Goal: Transaction & Acquisition: Purchase product/service

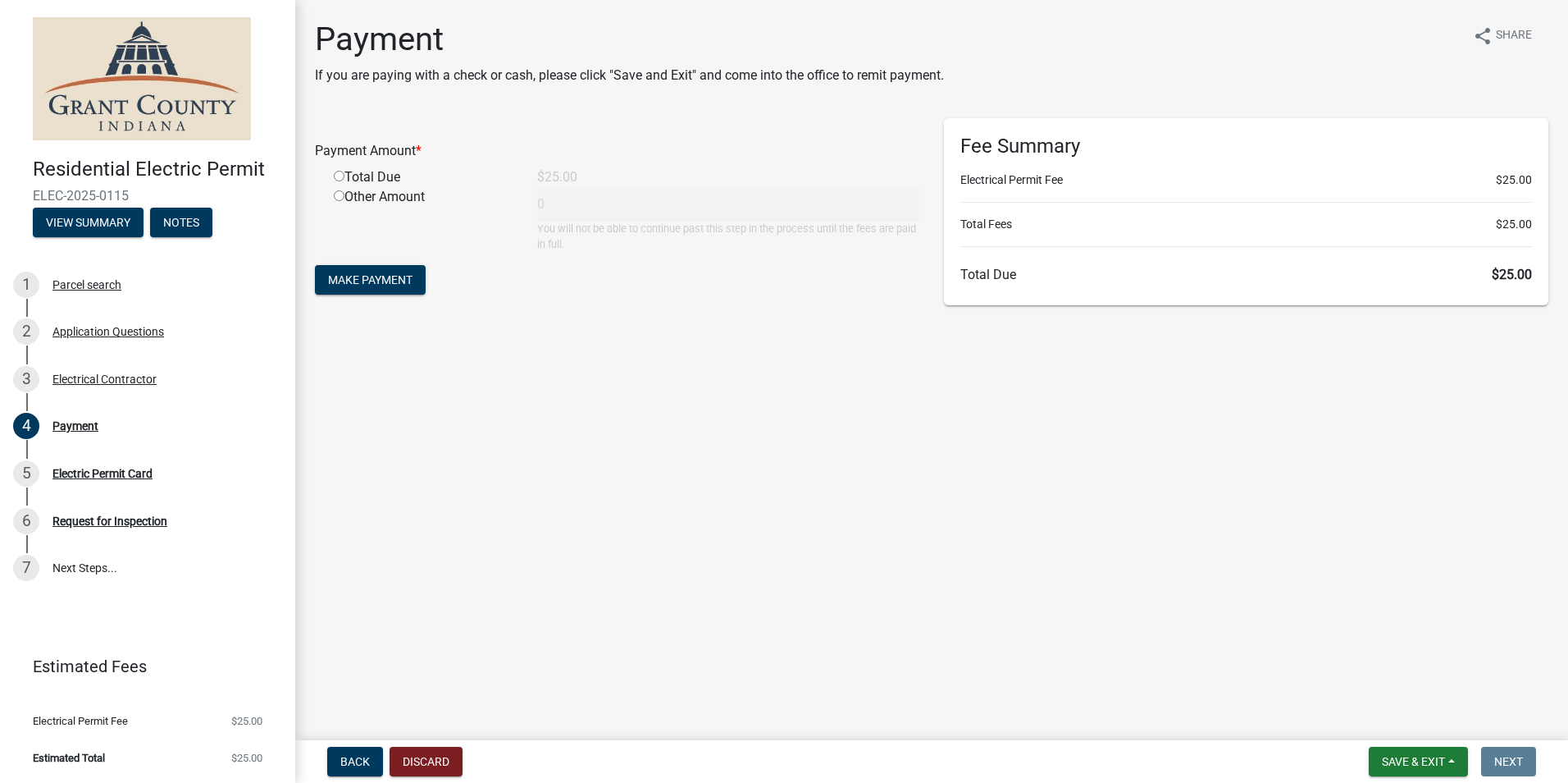
click at [340, 176] on input "radio" at bounding box center [338, 176] width 11 height 11
radio input "true"
type input "25"
click at [369, 284] on span "Make Payment" at bounding box center [371, 280] width 84 height 13
